Goal: Task Accomplishment & Management: Use online tool/utility

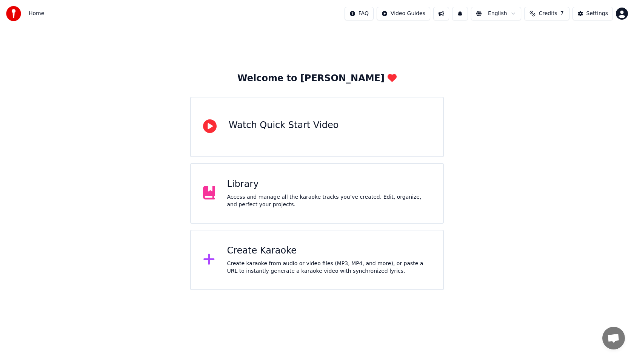
click at [624, 16] on html "Home FAQ Video Guides English Credits 7 Settings Welcome to Youka Watch Quick S…" at bounding box center [317, 145] width 634 height 290
click at [298, 256] on div "Create Karaoke" at bounding box center [329, 251] width 204 height 12
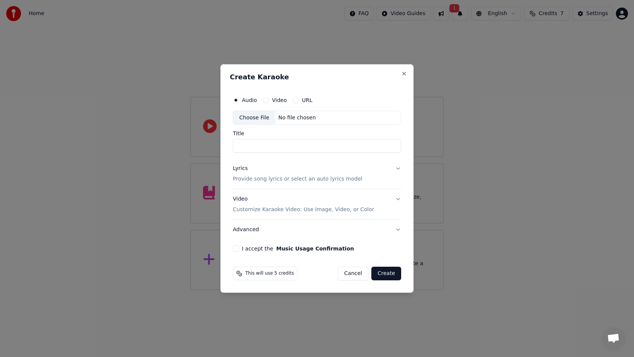
click at [252, 118] on div "Choose File" at bounding box center [254, 118] width 42 height 14
click at [248, 119] on div "Choose File" at bounding box center [254, 118] width 42 height 14
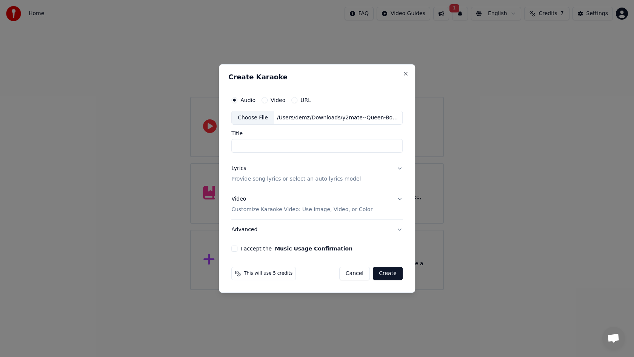
type input "**********"
click at [279, 180] on p "Provide song lyrics or select an auto lyrics model" at bounding box center [296, 180] width 130 height 8
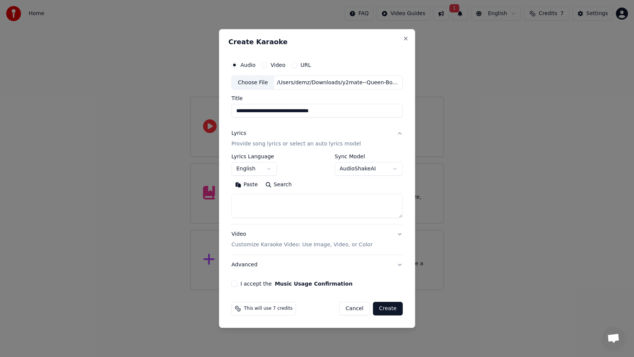
click at [273, 206] on textarea at bounding box center [316, 206] width 171 height 24
paste textarea "**********"
drag, startPoint x: 296, startPoint y: 203, endPoint x: 236, endPoint y: 199, distance: 60.2
click at [236, 199] on textarea at bounding box center [316, 206] width 170 height 24
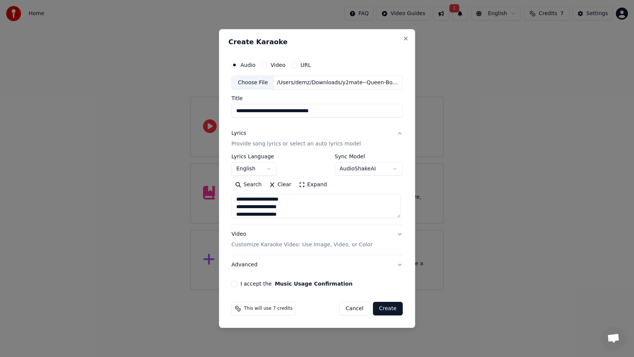
type textarea "**********"
click at [255, 244] on p "Customize Karaoke Video: Use Image, Video, or Color" at bounding box center [301, 245] width 141 height 8
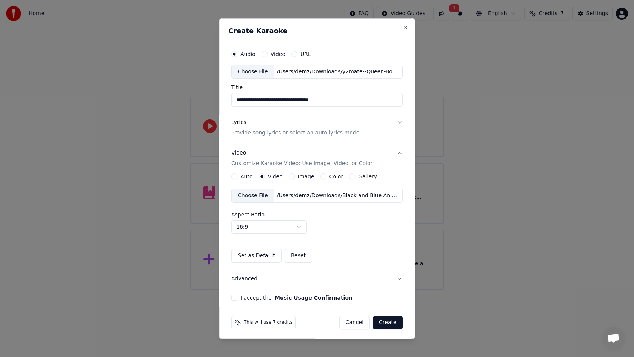
click at [236, 295] on button "I accept the Music Usage Confirmation" at bounding box center [234, 298] width 6 height 6
click at [258, 257] on button "Set as Default" at bounding box center [256, 256] width 50 height 14
click at [387, 296] on div "I accept the Music Usage Confirmation" at bounding box center [316, 298] width 171 height 6
click at [388, 323] on button "Create" at bounding box center [388, 323] width 30 height 14
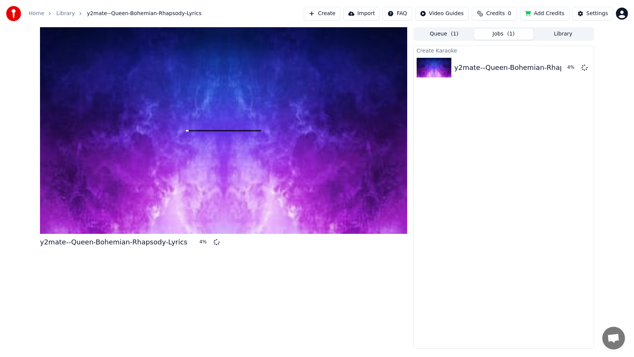
click at [463, 289] on div "Create Karaoke y2mate--Queen-Bohemian-Rhapsody-Lyrics 4 %" at bounding box center [504, 196] width 181 height 303
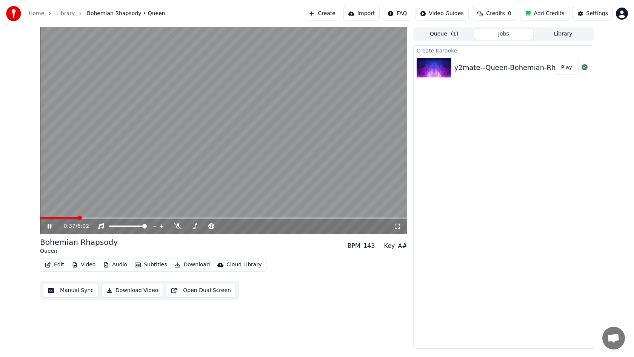
click at [48, 224] on icon at bounding box center [50, 226] width 4 height 5
click at [140, 291] on button "Download Video" at bounding box center [133, 291] width 62 height 14
